Goal: Check status: Check status

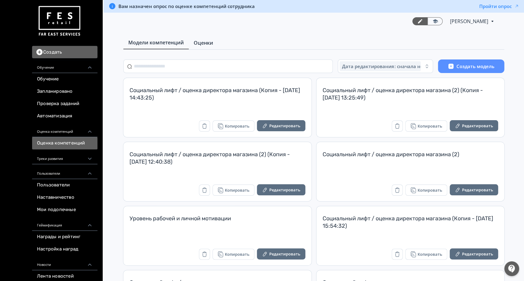
click at [200, 44] on span "Оценки" at bounding box center [203, 42] width 19 height 7
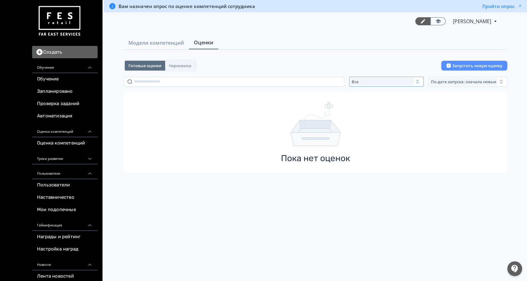
click at [391, 83] on div "Все" at bounding box center [381, 81] width 63 height 7
click at [387, 107] on button "Активные" at bounding box center [411, 106] width 108 height 11
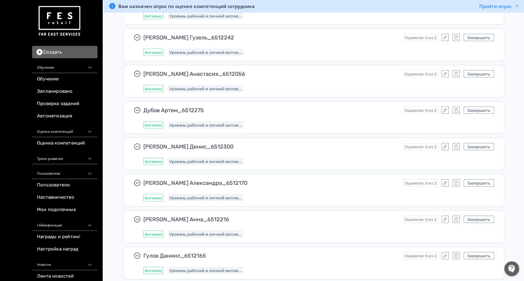
scroll to position [359, 0]
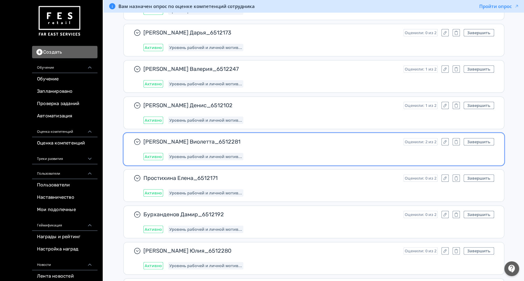
click at [253, 139] on span "[PERSON_NAME] Виолетта_6512281" at bounding box center [270, 141] width 255 height 7
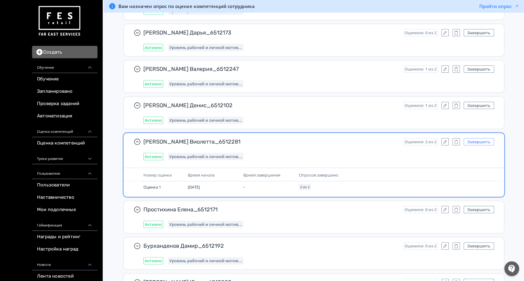
click at [481, 140] on button "Завершить" at bounding box center [479, 141] width 31 height 7
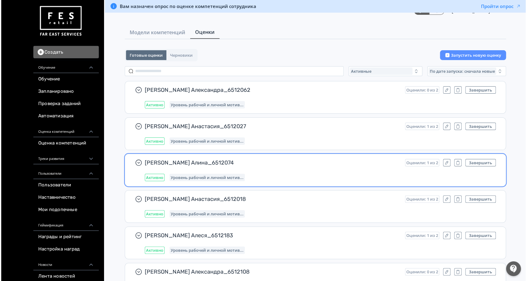
scroll to position [0, 0]
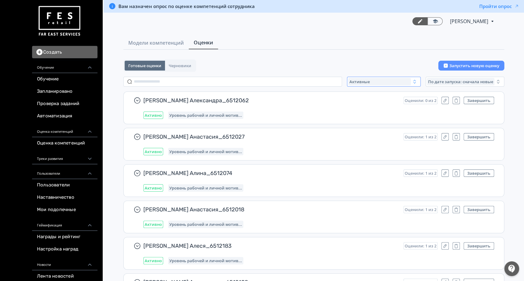
click at [387, 81] on div "Активные" at bounding box center [379, 81] width 63 height 7
click at [379, 113] on button "Завершенные" at bounding box center [409, 118] width 108 height 11
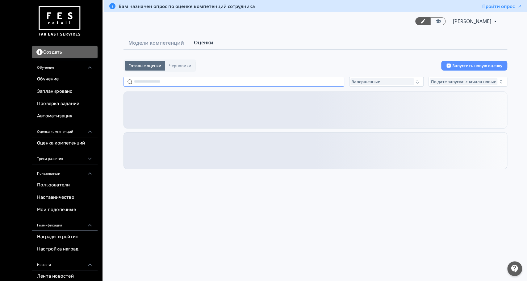
click at [160, 80] on input "text" at bounding box center [233, 82] width 221 height 10
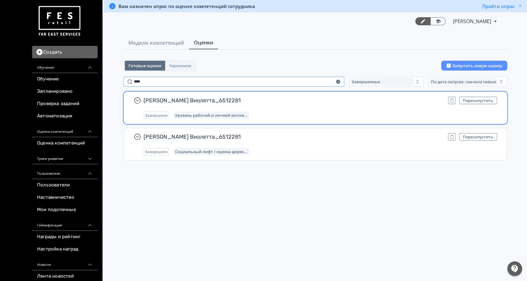
type input "****"
click at [318, 109] on div "[PERSON_NAME] Виолетта_6512281 Перезапустить Завершено Уровень рабочей и личной…" at bounding box center [319, 108] width 353 height 22
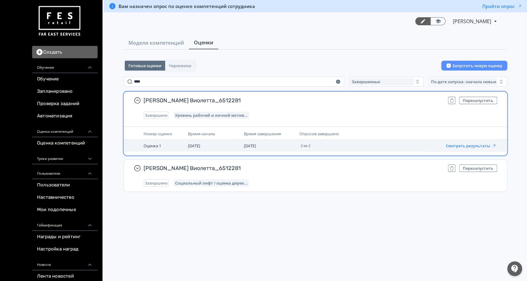
click at [470, 146] on button "Смотреть результаты" at bounding box center [470, 145] width 51 height 5
